Goal: Transaction & Acquisition: Purchase product/service

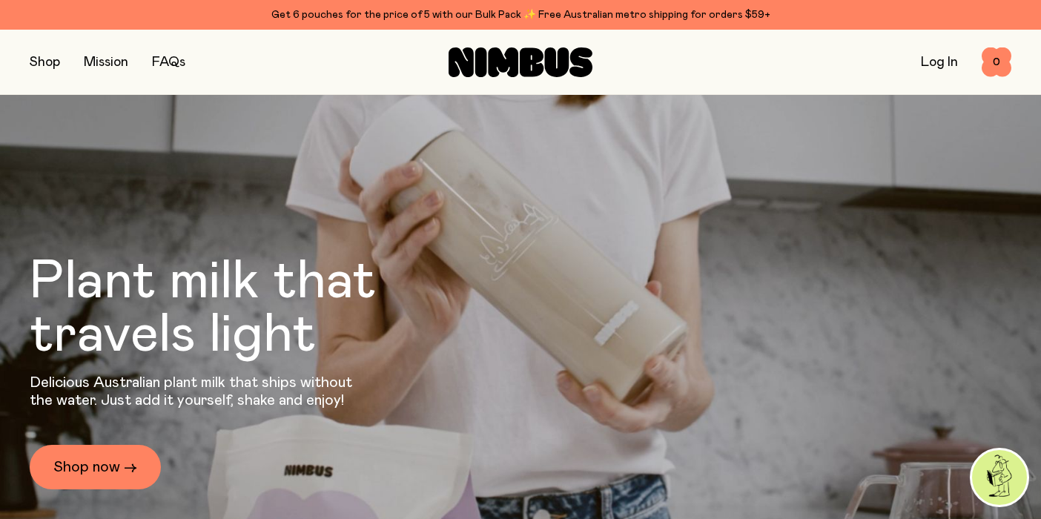
click at [47, 53] on button "button" at bounding box center [45, 62] width 30 height 21
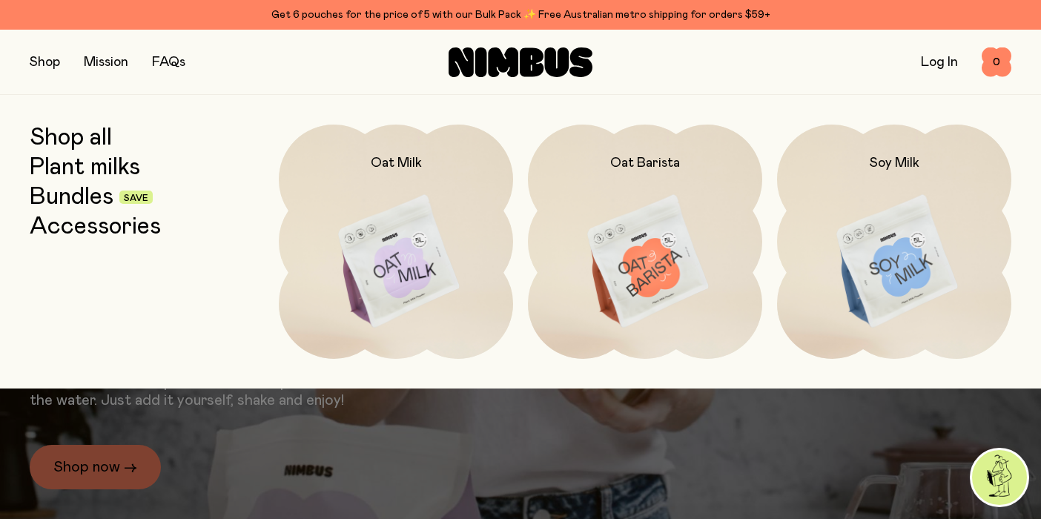
click at [70, 167] on link "Plant milks" at bounding box center [85, 167] width 110 height 27
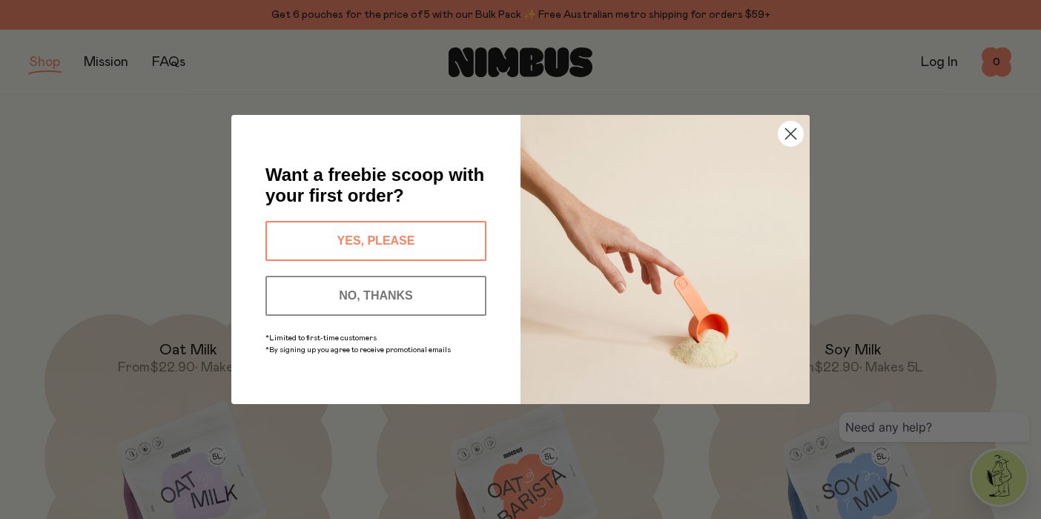
drag, startPoint x: 794, startPoint y: 133, endPoint x: 791, endPoint y: 259, distance: 126.8
click at [794, 133] on circle "Close dialog" at bounding box center [790, 134] width 24 height 24
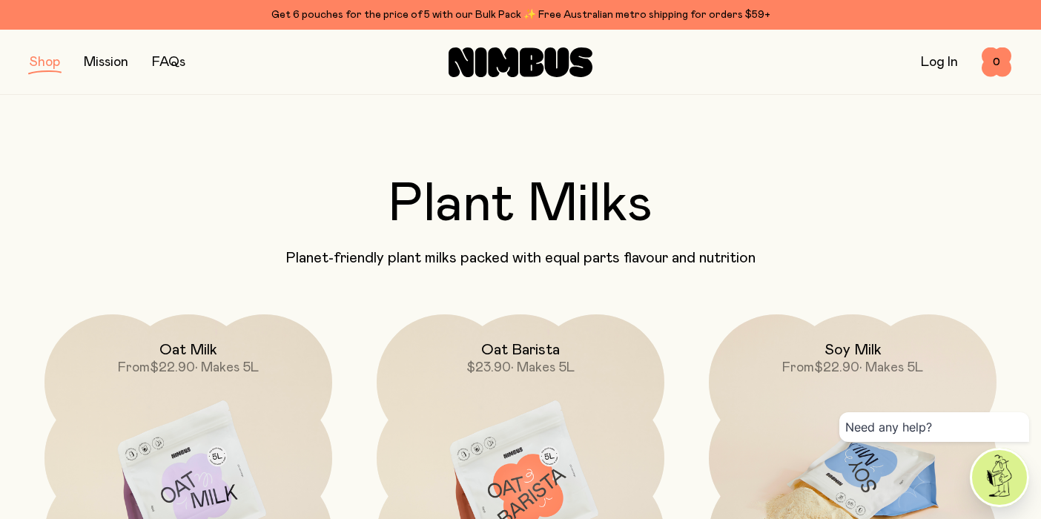
click at [870, 379] on img at bounding box center [853, 483] width 288 height 338
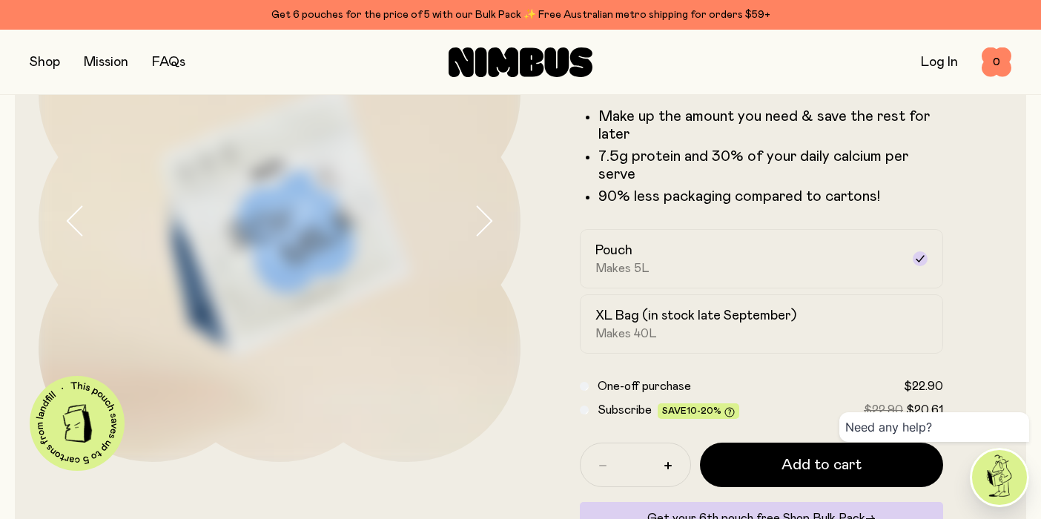
scroll to position [168, 0]
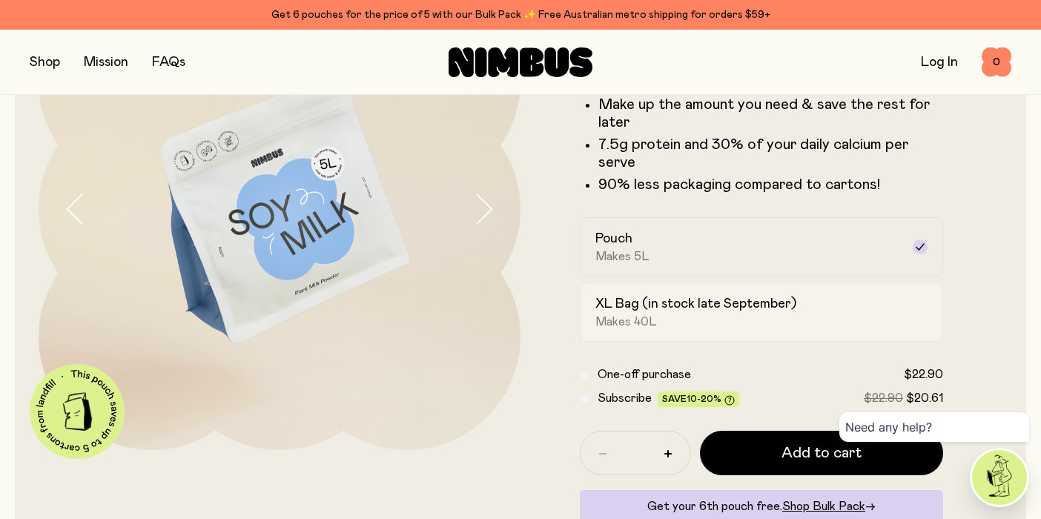
click at [716, 301] on h2 "XL Bag (in stock late September)" at bounding box center [695, 304] width 201 height 18
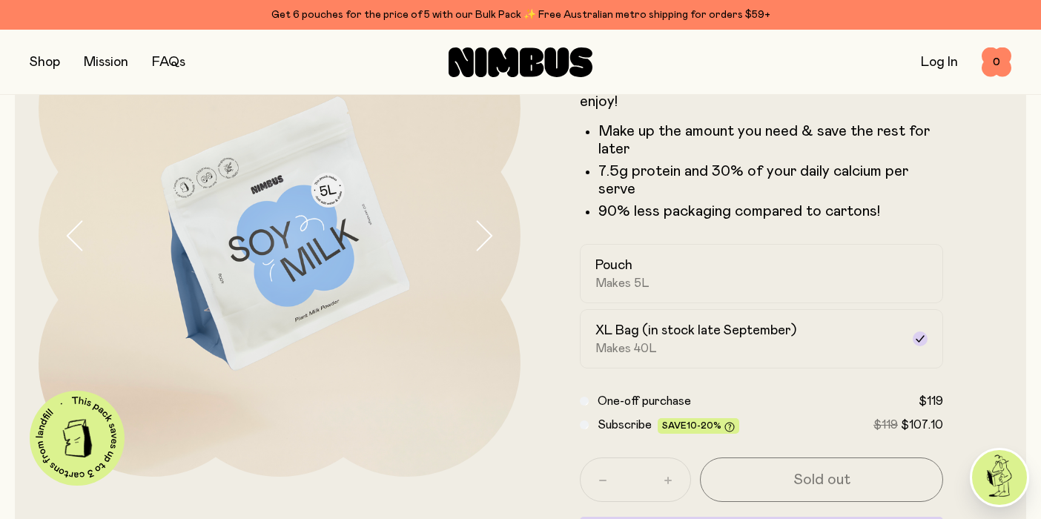
scroll to position [142, 0]
